Goal: Information Seeking & Learning: Find specific fact

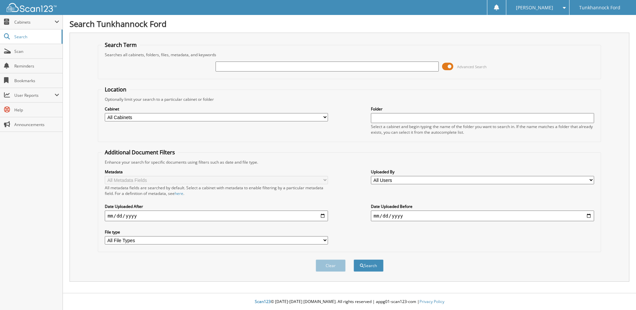
click at [281, 64] on input "text" at bounding box center [327, 67] width 223 height 10
type input "ZURINSKI"
click at [354, 260] on button "Search" at bounding box center [369, 266] width 30 height 12
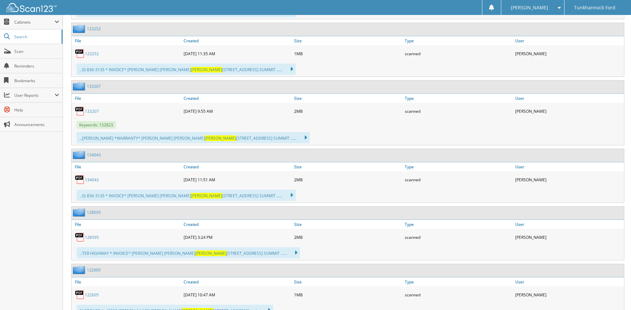
scroll to position [433, 0]
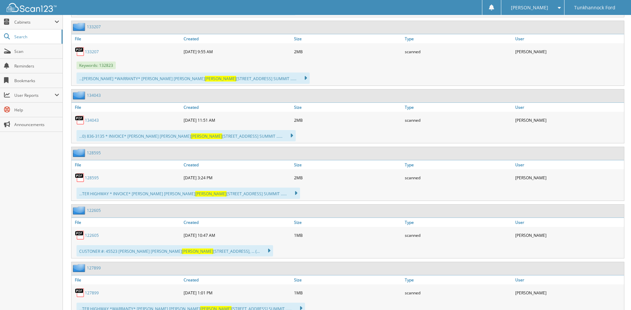
click at [90, 120] on link "134043" at bounding box center [92, 120] width 14 height 6
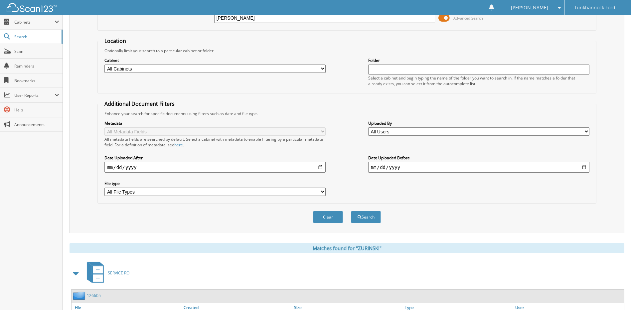
scroll to position [0, 0]
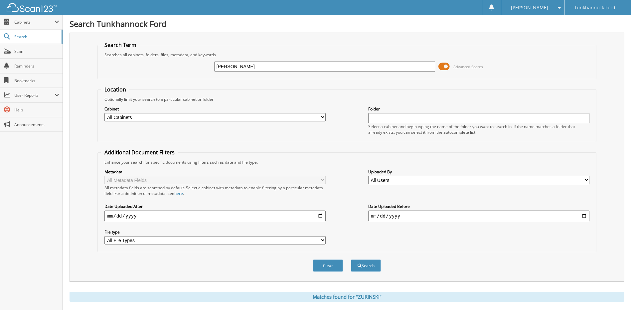
drag, startPoint x: 248, startPoint y: 69, endPoint x: 74, endPoint y: 77, distance: 174.2
click at [91, 74] on div "Search Term Searches all cabinets, folders, files, metadata, and keywords ZURIN…" at bounding box center [347, 157] width 555 height 249
type input "NALVENKO"
click at [351, 260] on button "Search" at bounding box center [366, 266] width 30 height 12
drag, startPoint x: 249, startPoint y: 67, endPoint x: 91, endPoint y: 71, distance: 158.5
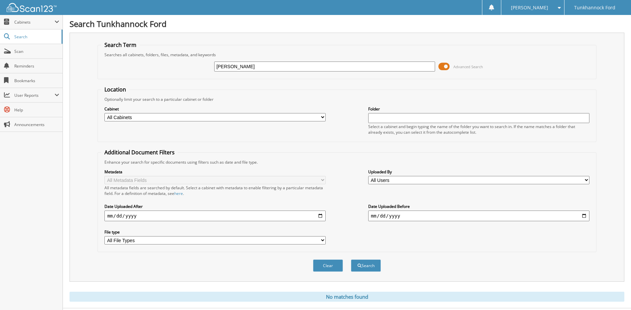
click at [92, 70] on div "Search Term Searches all cabinets, folders, files, metadata, and keywords NALVE…" at bounding box center [347, 157] width 555 height 249
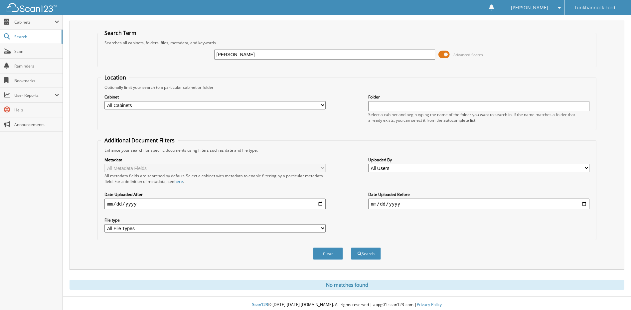
scroll to position [15, 0]
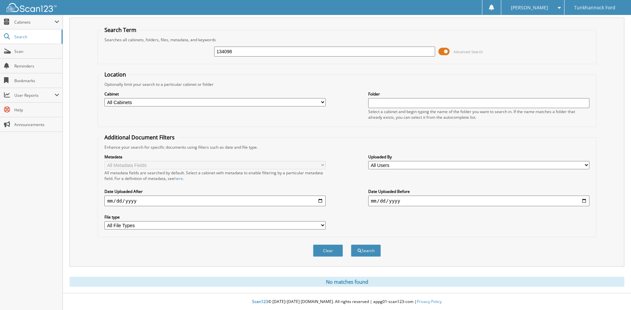
type input "134098"
click at [351, 245] on button "Search" at bounding box center [366, 251] width 30 height 12
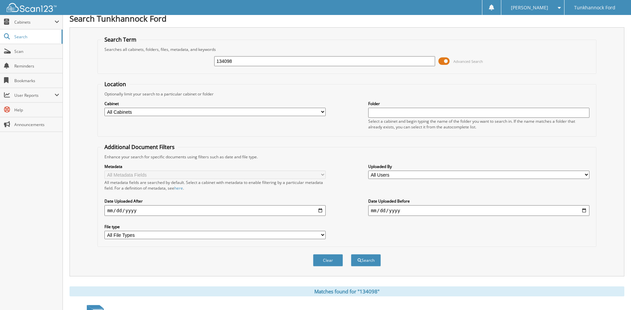
scroll to position [166, 0]
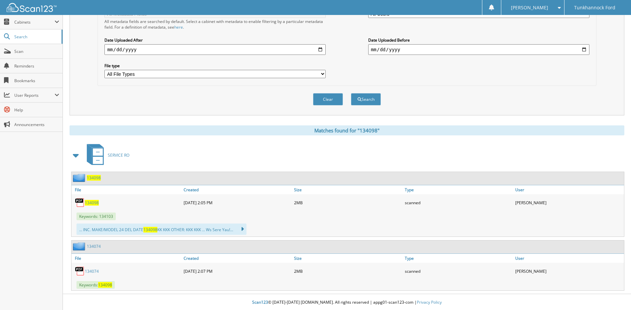
drag, startPoint x: 96, startPoint y: 204, endPoint x: 105, endPoint y: 206, distance: 9.2
click at [96, 204] on span "134098" at bounding box center [92, 203] width 14 height 6
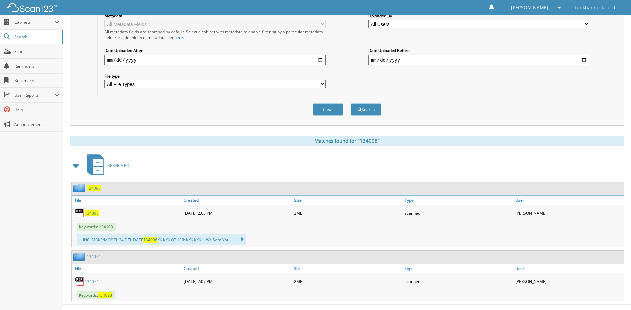
scroll to position [167, 0]
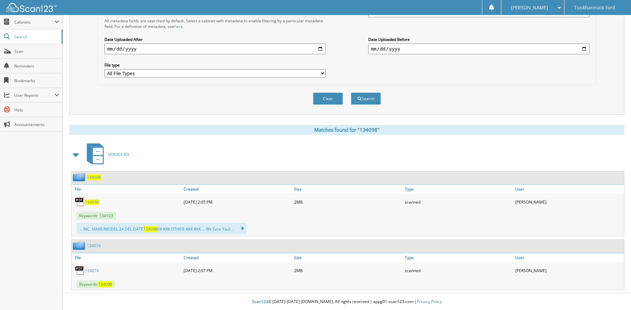
click at [96, 203] on span "134098" at bounding box center [92, 202] width 14 height 6
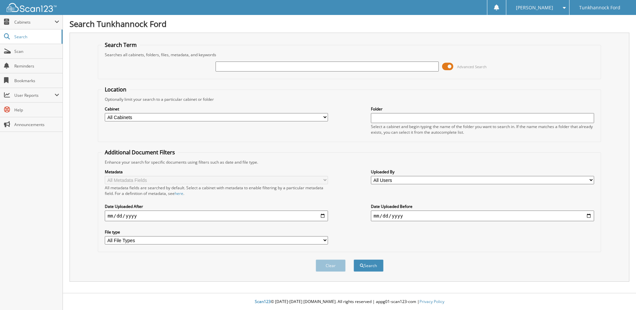
click at [310, 67] on input "text" at bounding box center [327, 67] width 223 height 10
type input "[PERSON_NAME]"
click at [354, 260] on button "Search" at bounding box center [369, 266] width 30 height 12
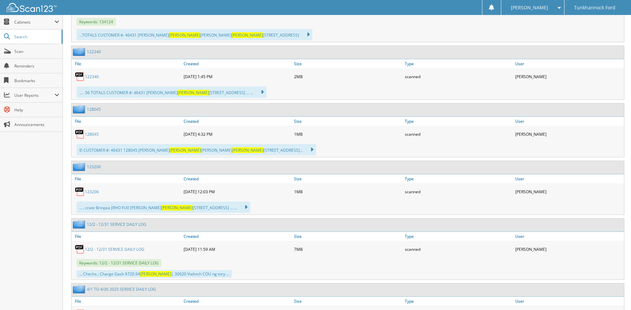
scroll to position [411, 0]
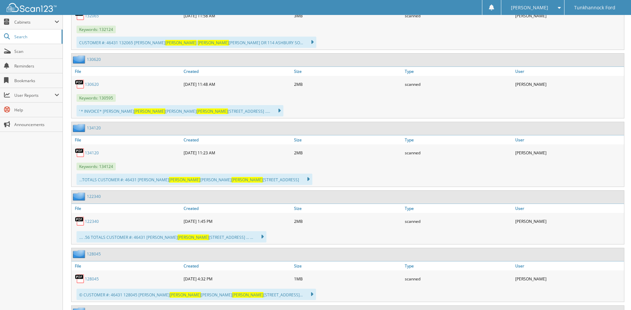
click at [93, 153] on link "134120" at bounding box center [92, 153] width 14 height 6
